Goal: Information Seeking & Learning: Learn about a topic

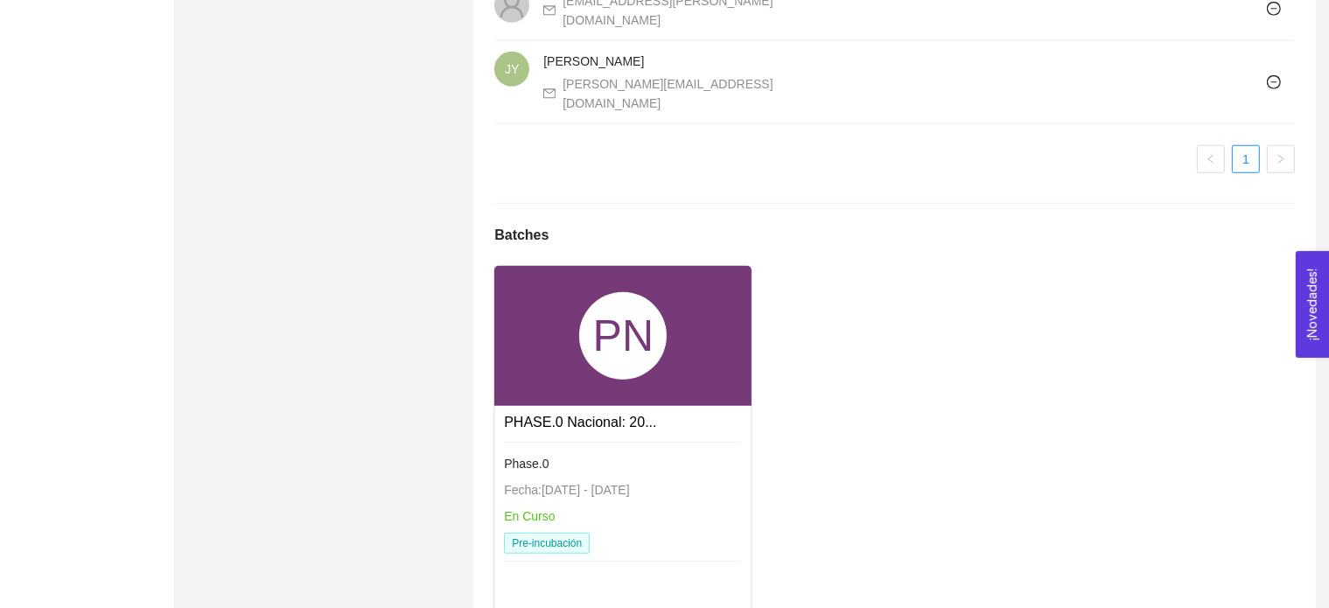
scroll to position [1327, 0]
click at [608, 415] on link "PHASE.0 Nacional: 20..." at bounding box center [580, 422] width 152 height 15
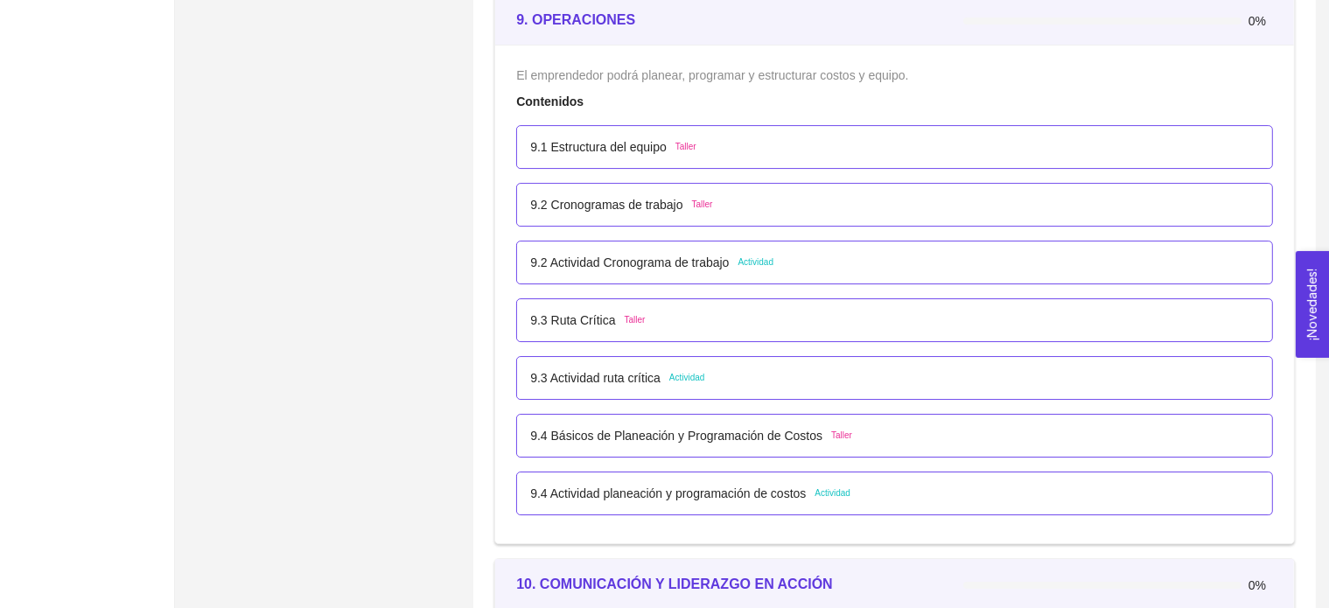
scroll to position [5832, 0]
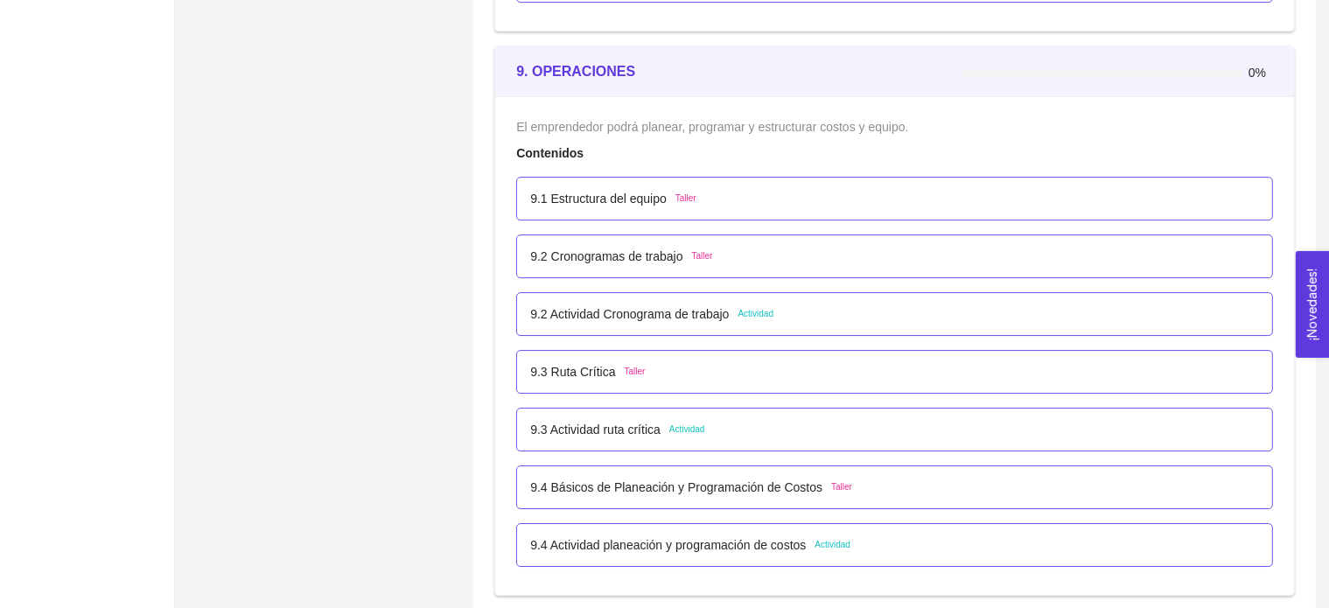
click at [637, 431] on p "9.3 Actividad ruta crítica" at bounding box center [595, 429] width 130 height 19
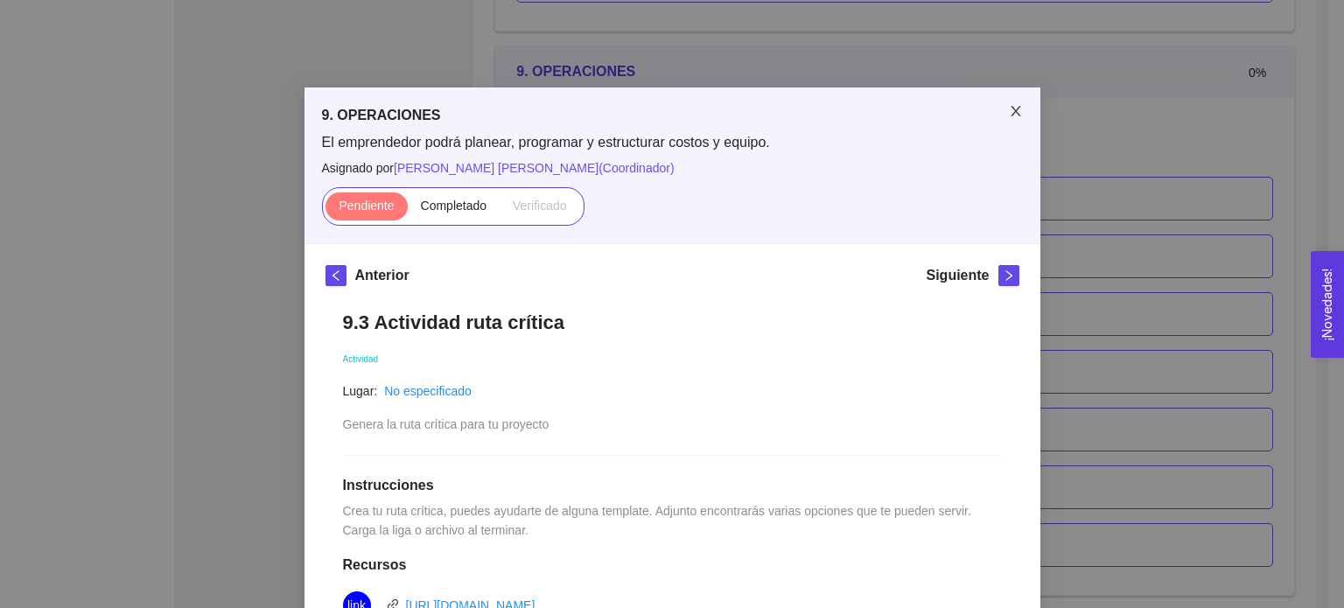
click at [1011, 114] on icon "close" at bounding box center [1016, 111] width 10 height 11
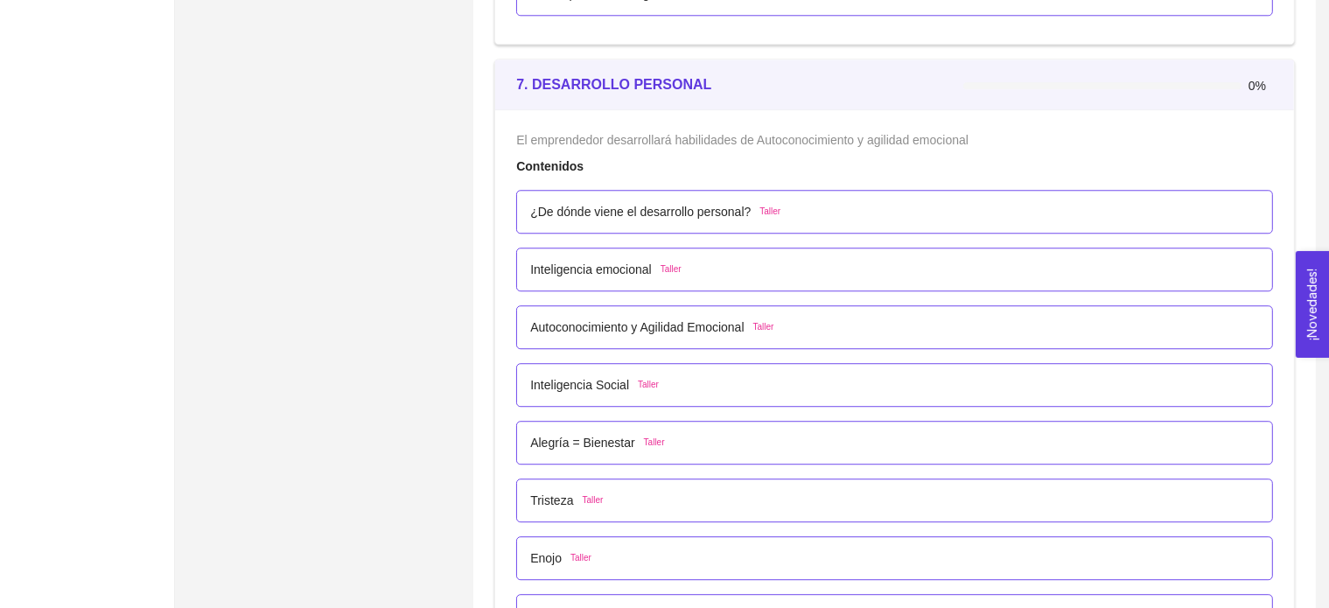
scroll to position [4691, 0]
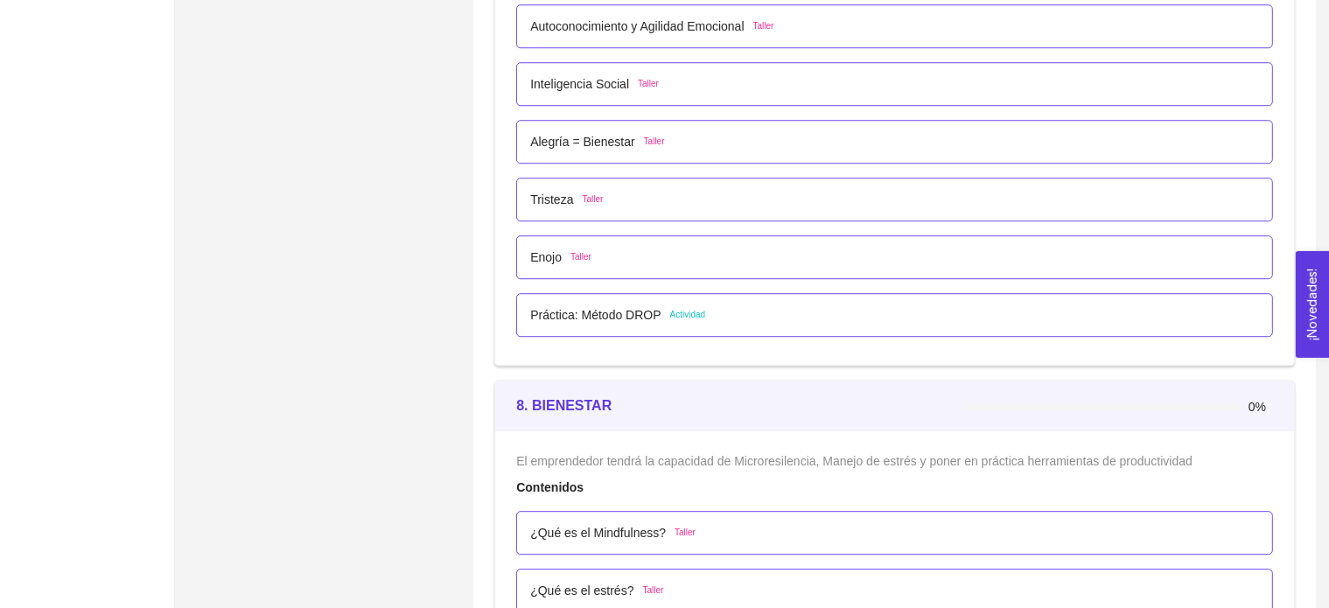
scroll to position [4990, 0]
click at [627, 312] on p "Práctica: Método DROP" at bounding box center [595, 315] width 130 height 19
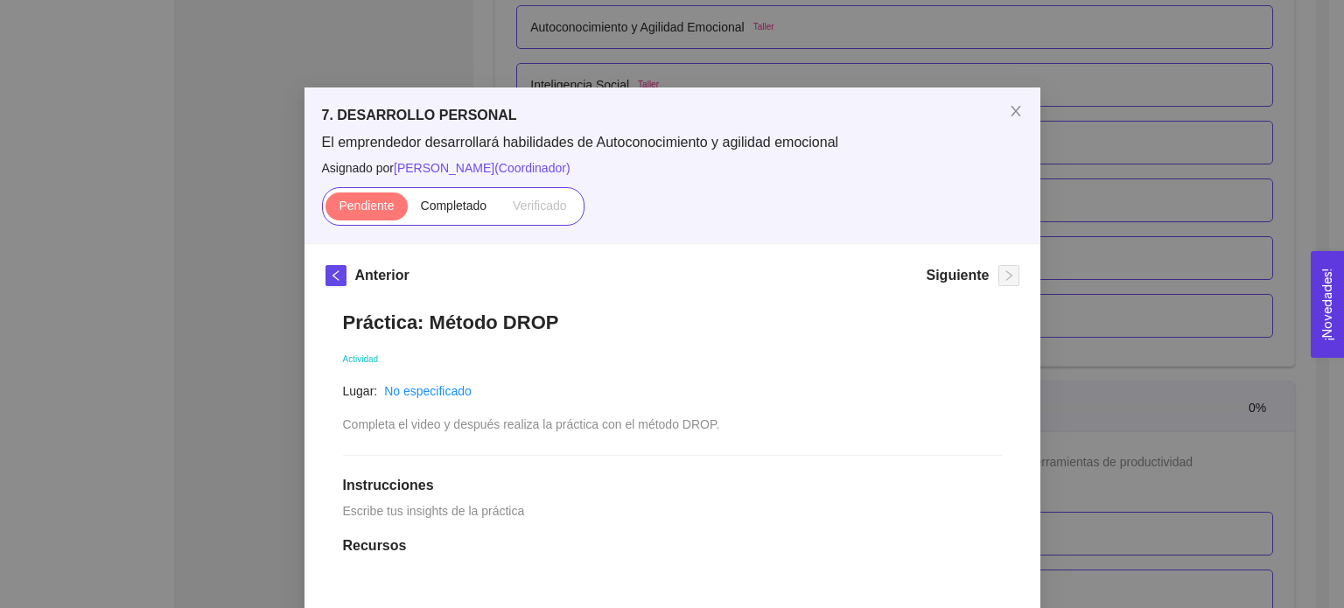
click at [844, 17] on div "7. DESARROLLO PERSONAL El emprendedor desarrollará habilidades de Autoconocimie…" at bounding box center [672, 304] width 1344 height 608
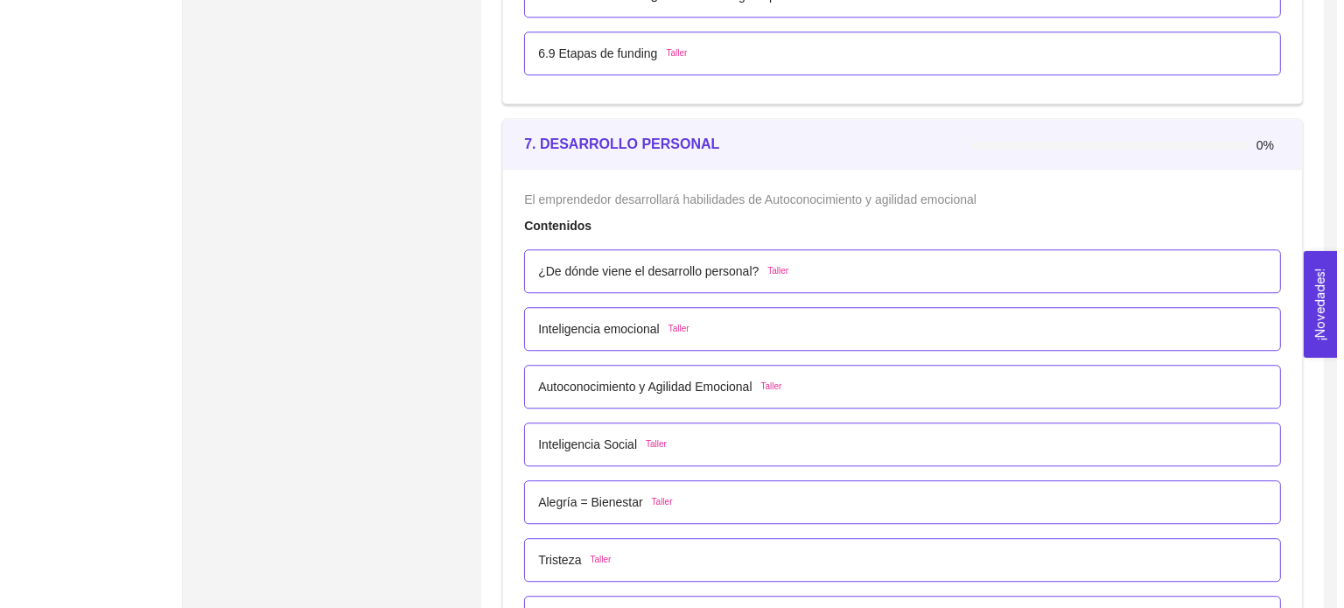
scroll to position [4629, 0]
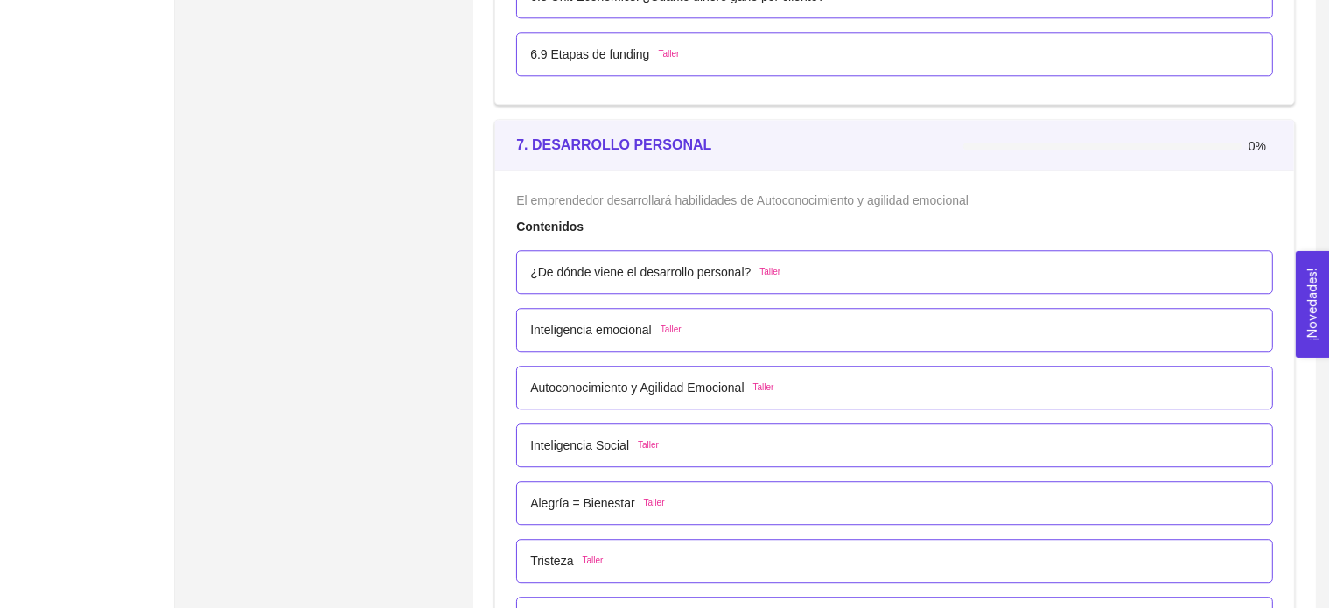
click at [662, 269] on p "¿De dónde viene el desarrollo personal?" at bounding box center [640, 272] width 221 height 19
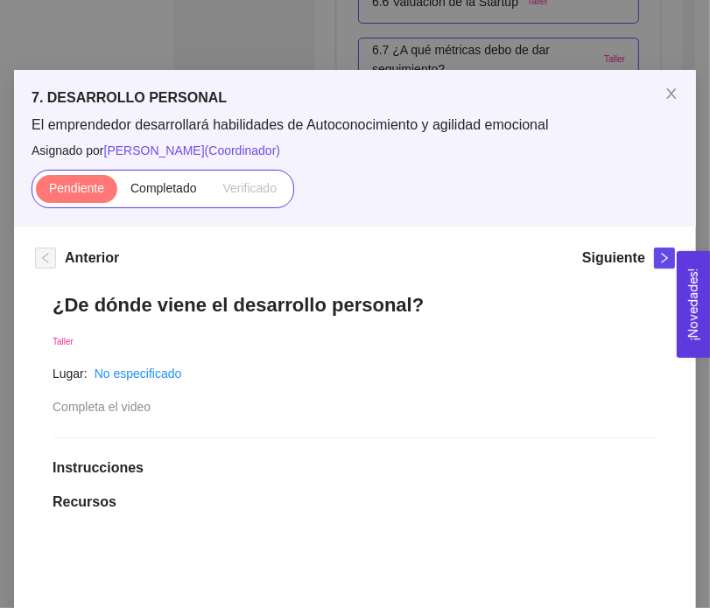
scroll to position [0, 0]
